Goal: Information Seeking & Learning: Learn about a topic

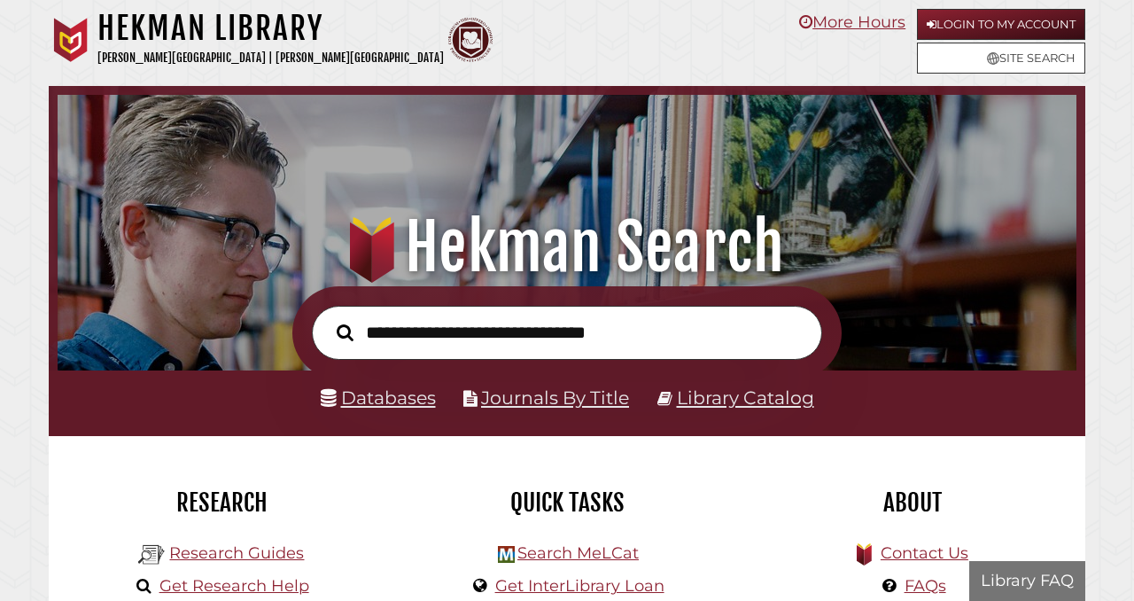
scroll to position [337, 1010]
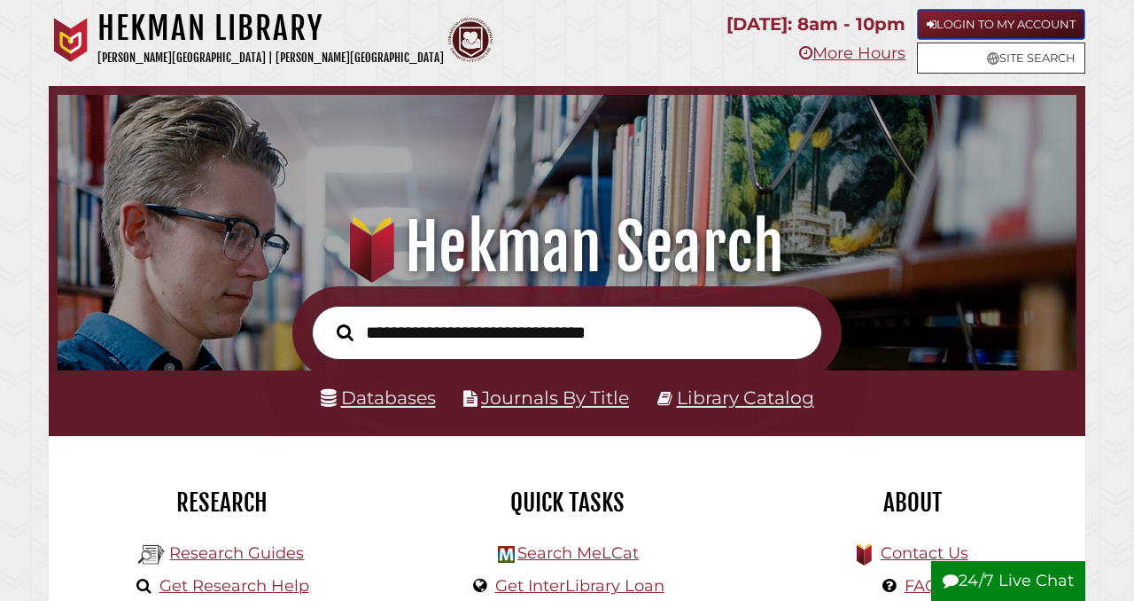
click at [954, 16] on link "Login to My Account" at bounding box center [1001, 24] width 168 height 31
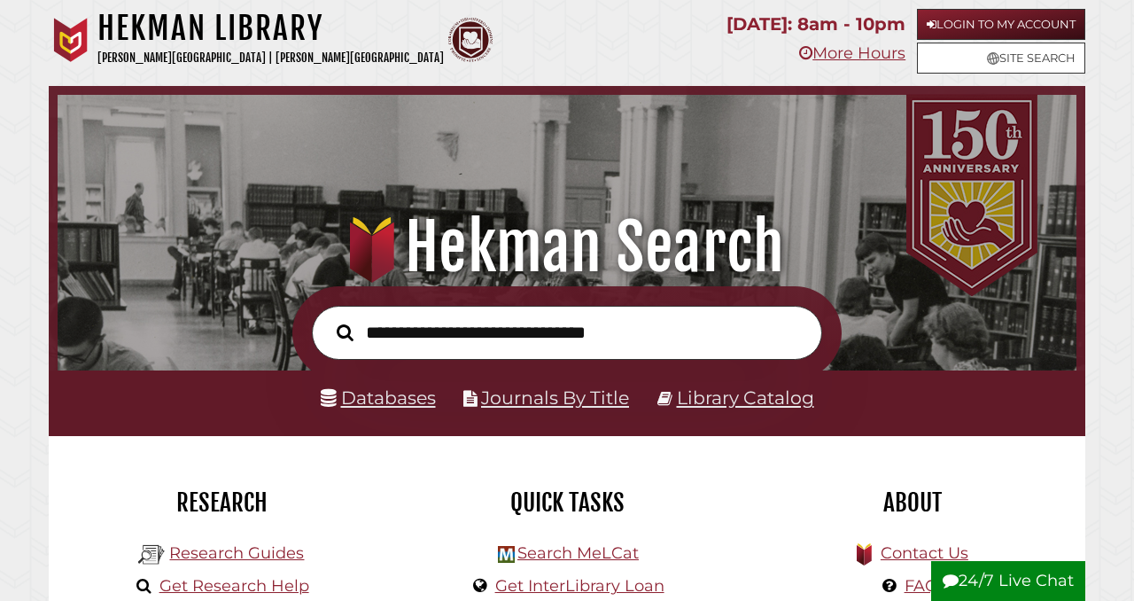
scroll to position [337, 1010]
click at [1001, 20] on link "Login to My Account" at bounding box center [1001, 24] width 168 height 31
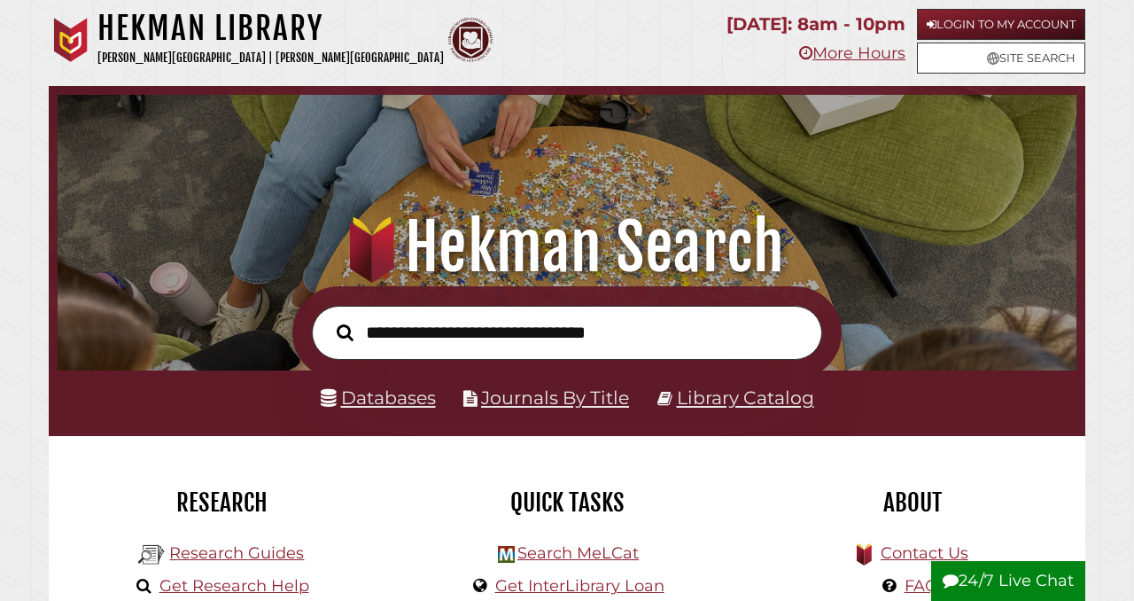
scroll to position [337, 1010]
click at [486, 333] on input "text" at bounding box center [567, 333] width 510 height 54
type input "**********"
click at [328, 319] on button "Search" at bounding box center [345, 332] width 35 height 26
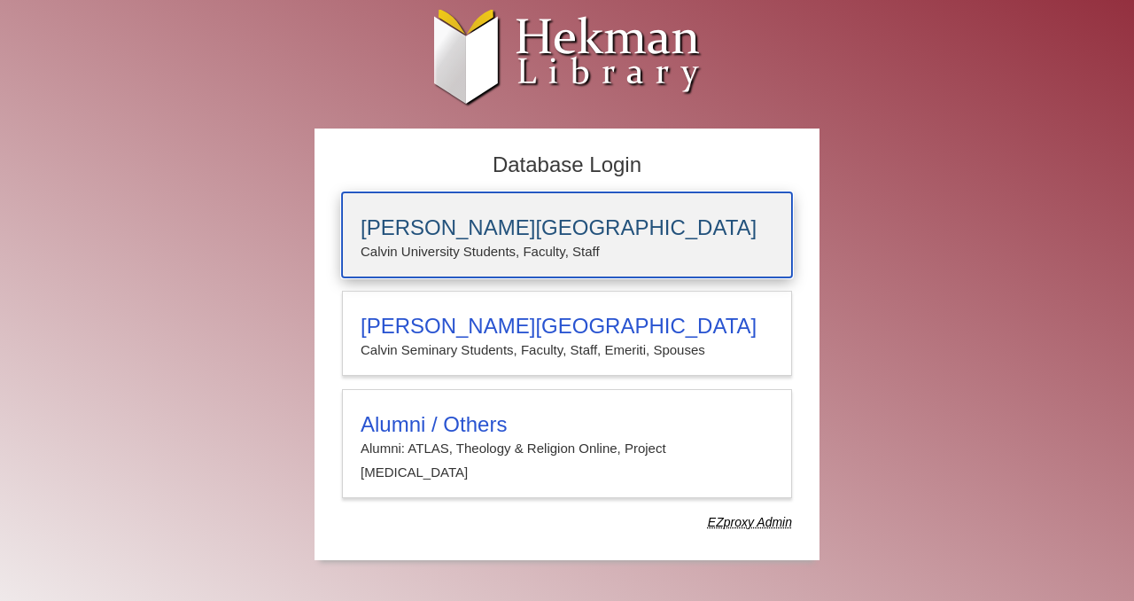
click at [649, 229] on h3 "Calvin University" at bounding box center [567, 227] width 413 height 25
